Goal: Information Seeking & Learning: Check status

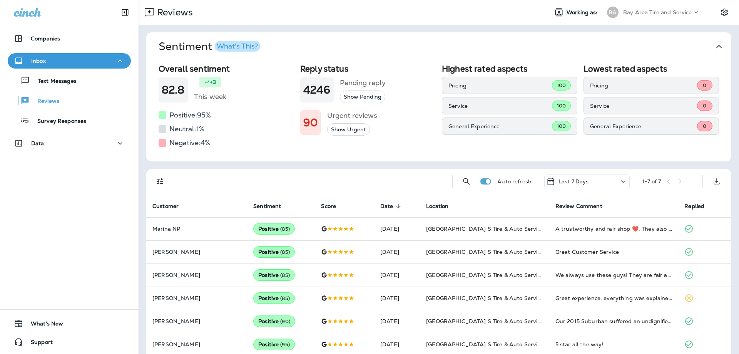
click at [716, 46] on icon "button" at bounding box center [719, 47] width 6 height 4
click at [716, 47] on icon "button" at bounding box center [719, 47] width 6 height 4
